Goal: Navigation & Orientation: Find specific page/section

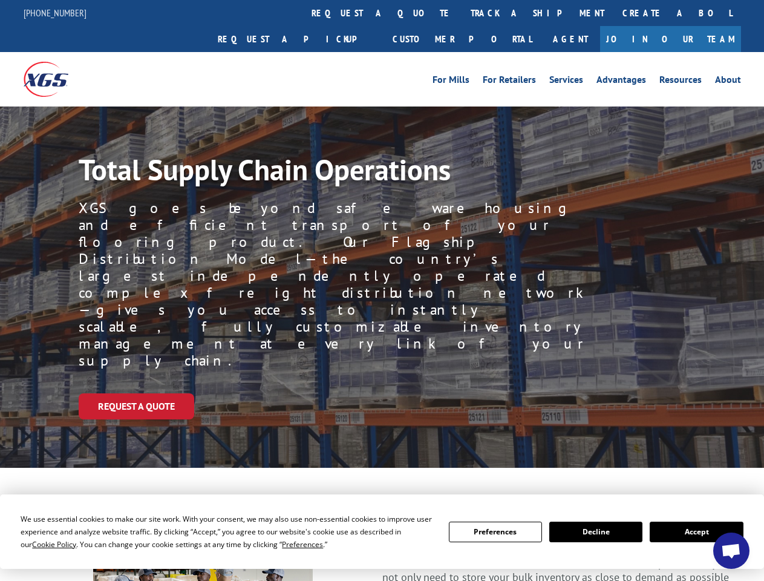
click at [382, 393] on div "Request a Quote" at bounding box center [422, 406] width 686 height 26
click at [42, 544] on span "Cookie Policy" at bounding box center [54, 544] width 44 height 10
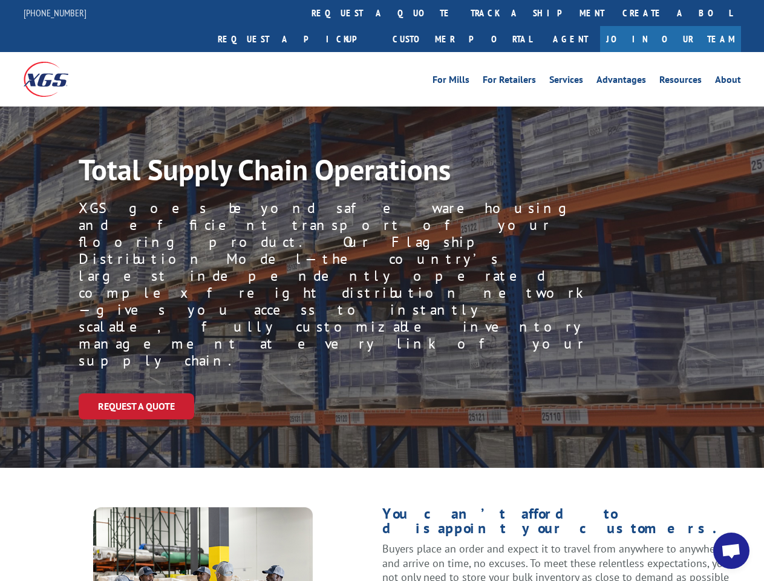
click at [382, 393] on div "Request a Quote" at bounding box center [422, 406] width 686 height 26
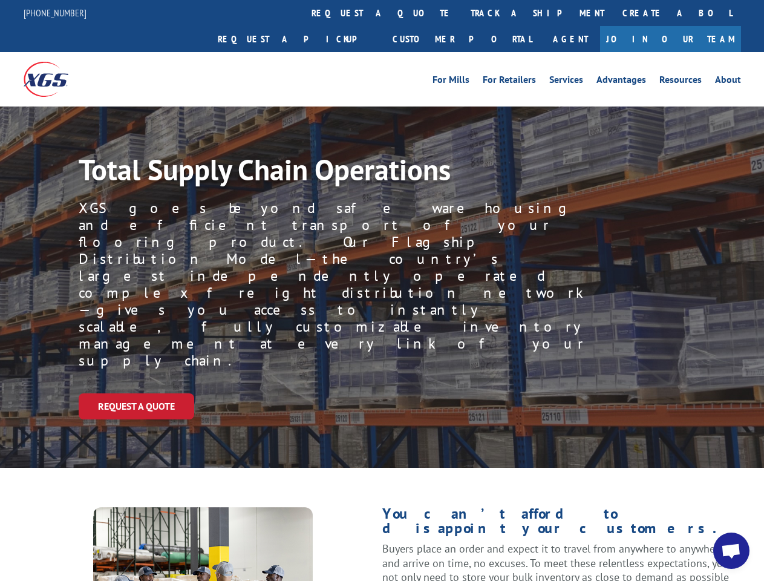
click at [462, 13] on link "track a shipment" at bounding box center [538, 13] width 152 height 26
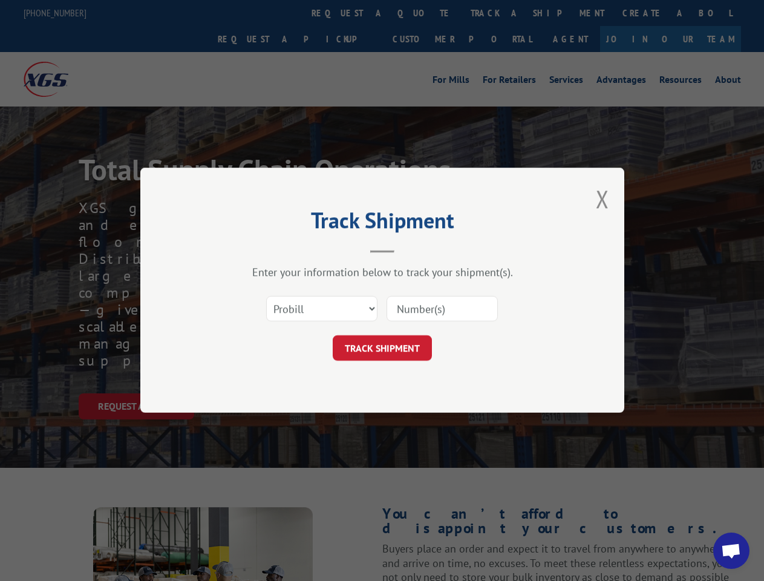
click at [422, 13] on div "Track Shipment Enter your information below to track your shipment(s). Select c…" at bounding box center [382, 290] width 764 height 581
click at [498, 13] on div "Track Shipment Enter your information below to track your shipment(s). Select c…" at bounding box center [382, 290] width 764 height 581
